Goal: Information Seeking & Learning: Check status

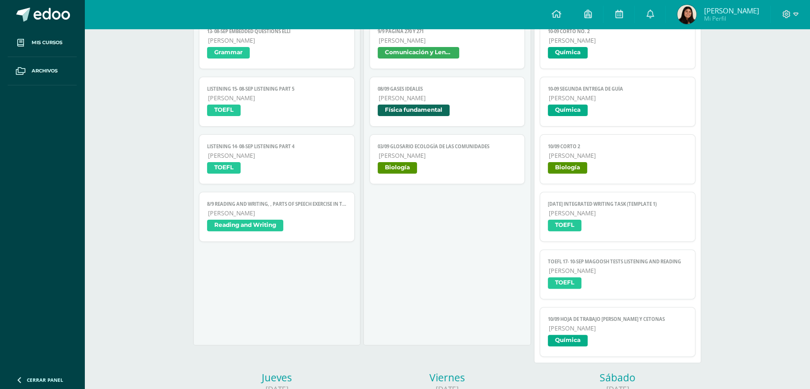
scroll to position [231, 0]
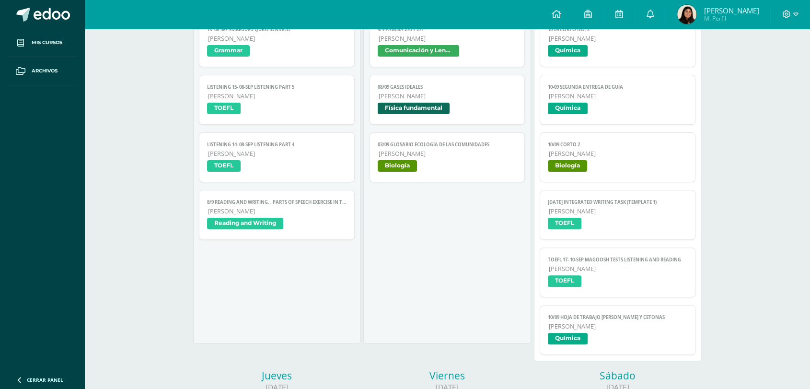
click at [670, 16] on link "[PERSON_NAME] Mi Perfil" at bounding box center [718, 14] width 105 height 29
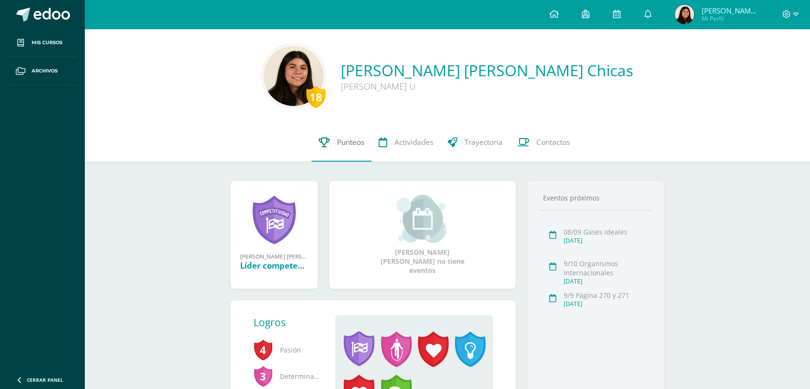
click at [314, 150] on link "Punteos" at bounding box center [342, 142] width 60 height 38
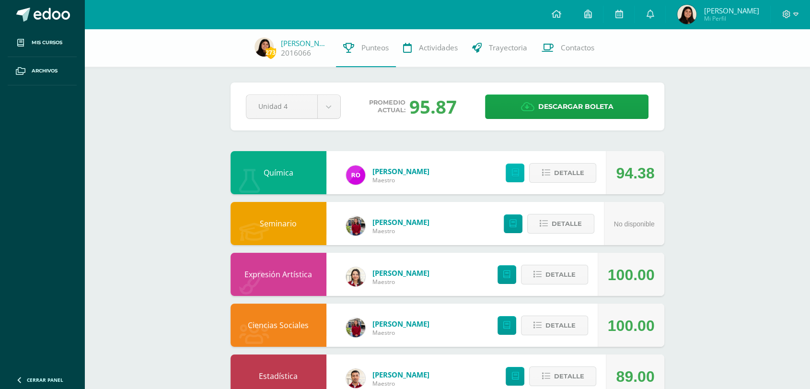
click at [519, 177] on link at bounding box center [515, 172] width 19 height 19
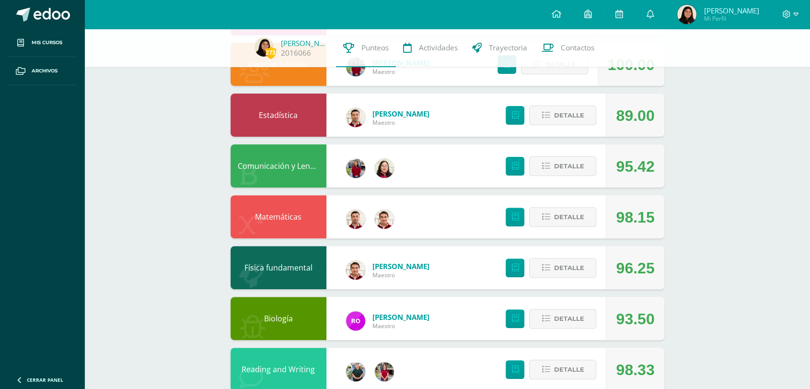
scroll to position [261, 0]
click at [518, 324] on link at bounding box center [515, 318] width 19 height 19
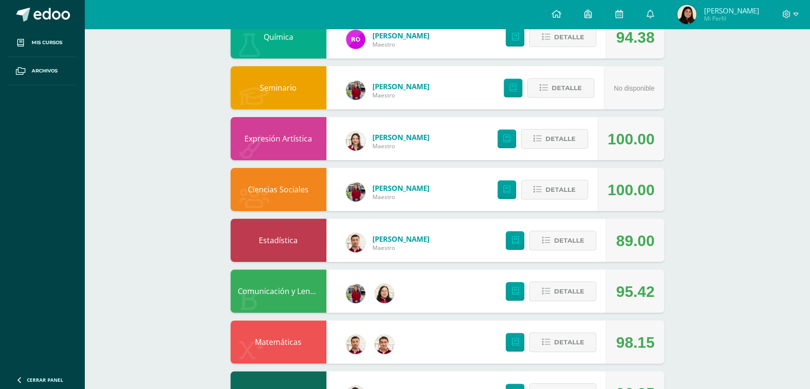
scroll to position [0, 0]
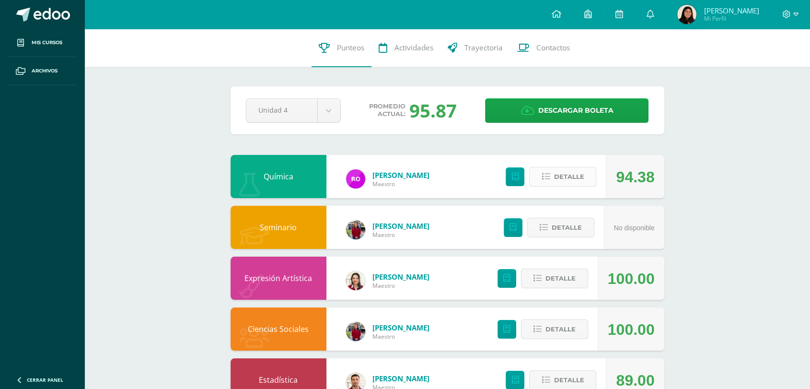
click at [578, 174] on span "Detalle" at bounding box center [569, 177] width 30 height 18
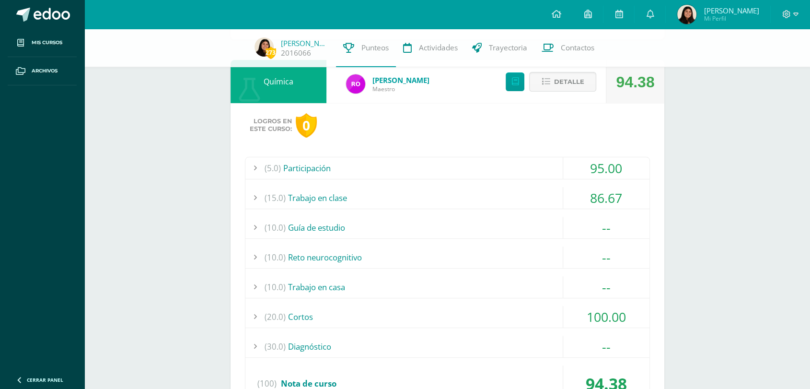
scroll to position [92, 0]
click at [502, 208] on div "(15.0) Trabajo en clase" at bounding box center [447, 198] width 404 height 22
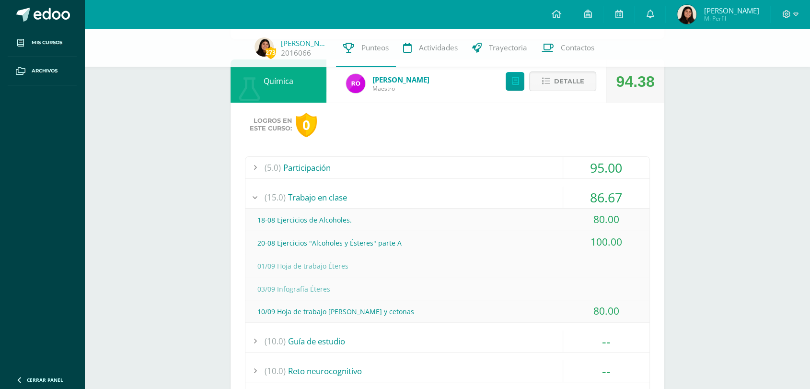
click at [492, 196] on div "(15.0) Trabajo en clase" at bounding box center [447, 198] width 404 height 22
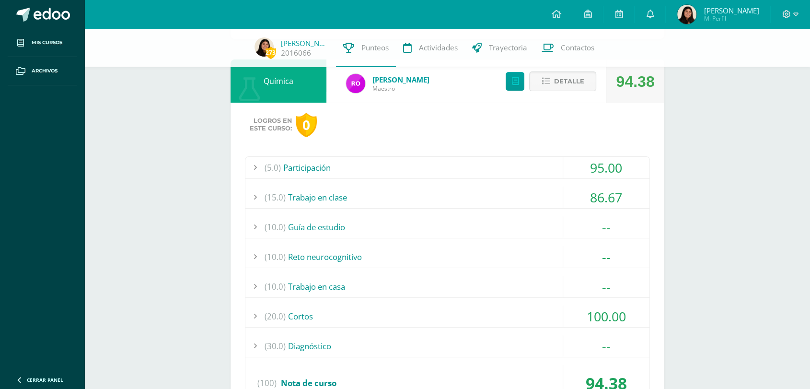
click at [574, 92] on div "Detalle" at bounding box center [548, 80] width 115 height 43
click at [572, 84] on span "Detalle" at bounding box center [569, 81] width 30 height 18
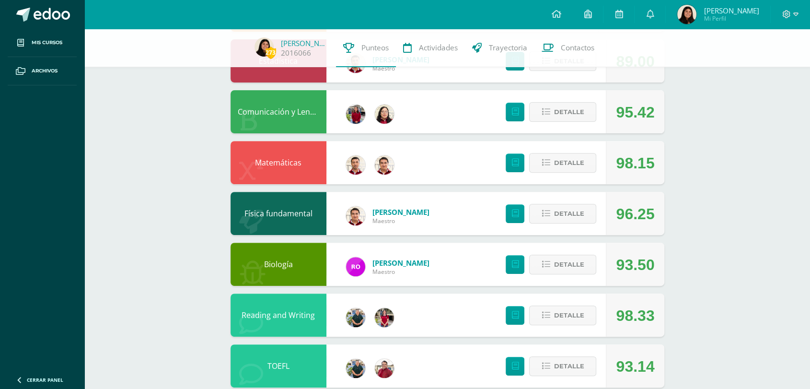
scroll to position [315, 0]
click at [556, 266] on span "Detalle" at bounding box center [569, 264] width 30 height 18
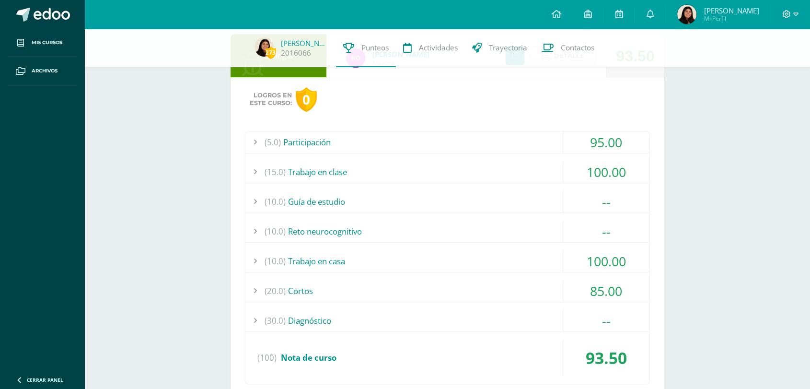
scroll to position [374, 0]
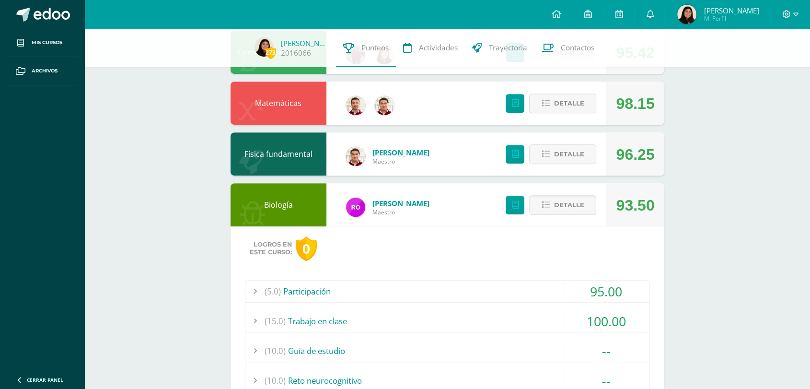
click at [573, 203] on span "Detalle" at bounding box center [569, 205] width 30 height 18
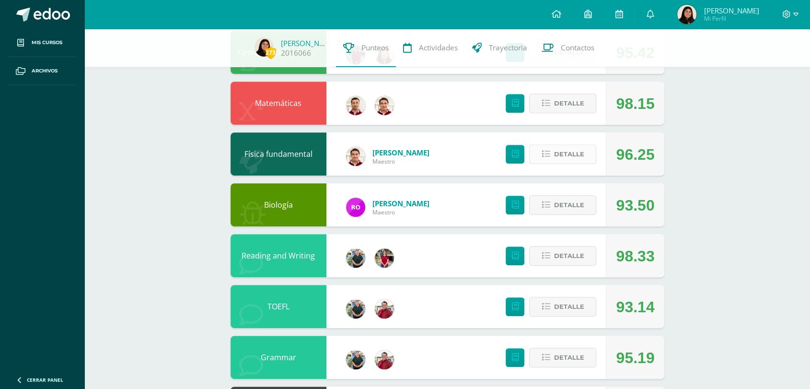
click at [571, 157] on span "Detalle" at bounding box center [569, 154] width 30 height 18
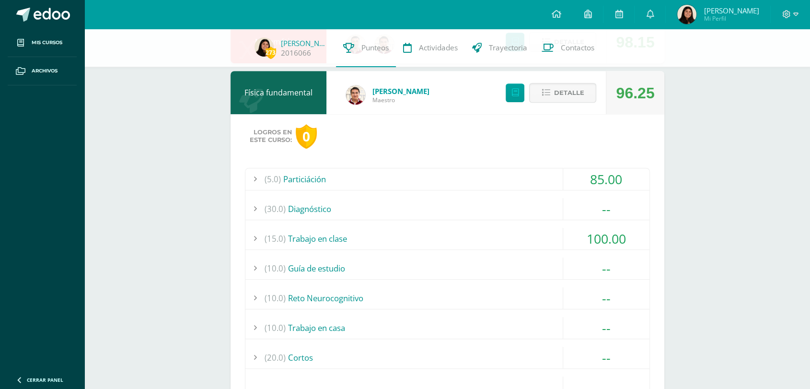
scroll to position [436, 0]
click at [546, 173] on div "(5.0) Particiáción" at bounding box center [447, 179] width 404 height 22
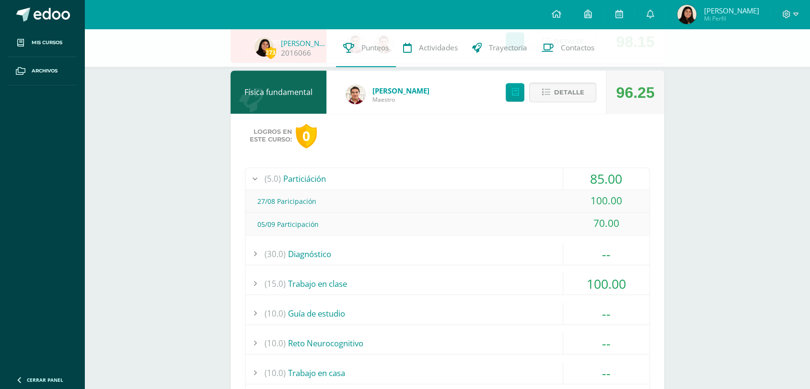
click at [534, 175] on div "(5.0) Particiáción" at bounding box center [447, 179] width 404 height 22
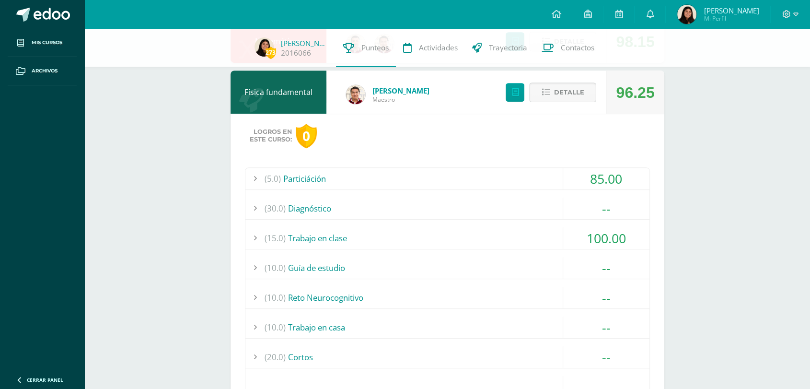
click at [583, 95] on span "Detalle" at bounding box center [569, 92] width 30 height 18
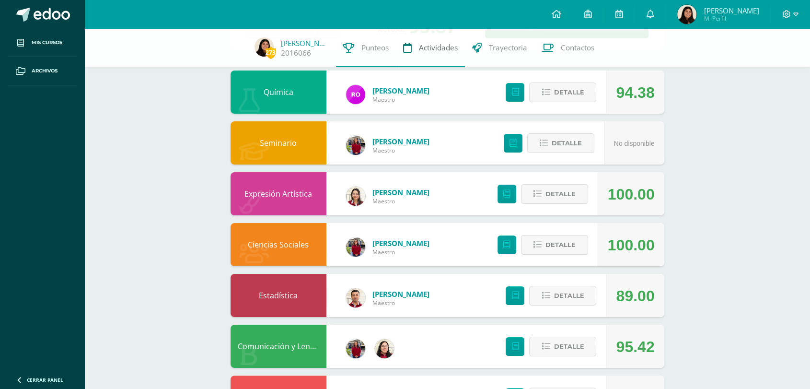
scroll to position [77, 0]
